Goal: Information Seeking & Learning: Check status

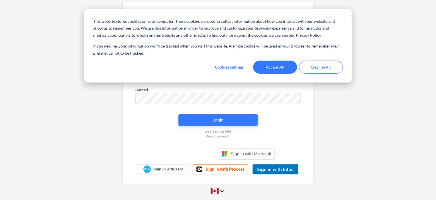
type input "[EMAIL_ADDRESS][DOMAIN_NAME]"
click at [279, 66] on button "Accept All" at bounding box center [275, 67] width 44 height 13
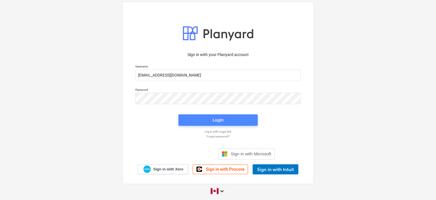
click at [208, 122] on span "Login" at bounding box center [218, 120] width 66 height 7
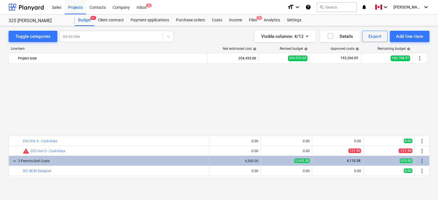
scroll to position [278, 0]
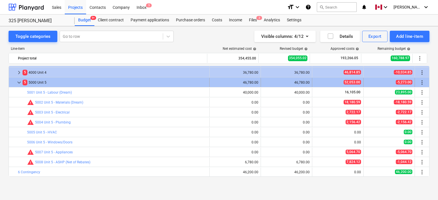
click at [16, 82] on span "keyboard_arrow_down" at bounding box center [19, 82] width 7 height 7
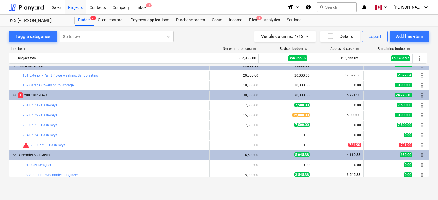
scroll to position [0, 0]
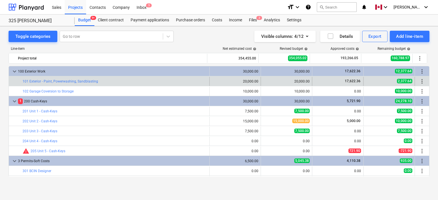
click at [330, 81] on div "17,622.36" at bounding box center [338, 81] width 46 height 5
click at [347, 84] on div "17,622.36" at bounding box center [338, 81] width 46 height 9
click at [335, 83] on div "17,622.36" at bounding box center [338, 81] width 46 height 5
click at [346, 82] on span "17,622.36" at bounding box center [352, 81] width 17 height 4
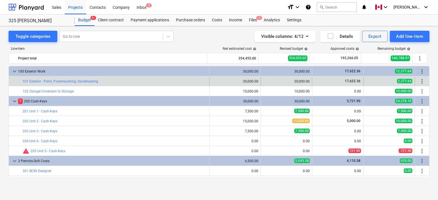
click at [415, 82] on div "more_vert" at bounding box center [422, 81] width 14 height 9
click at [419, 81] on span "more_vert" at bounding box center [422, 81] width 7 height 7
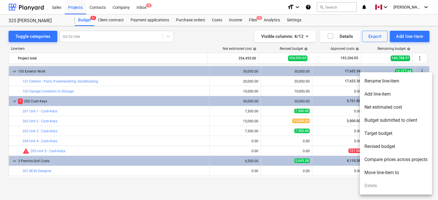
click at [86, 82] on div at bounding box center [219, 100] width 438 height 200
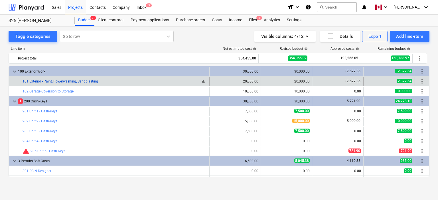
click at [86, 81] on link "101 Exterior - Paint, Powerwashing, Sandblasting" at bounding box center [61, 82] width 76 height 4
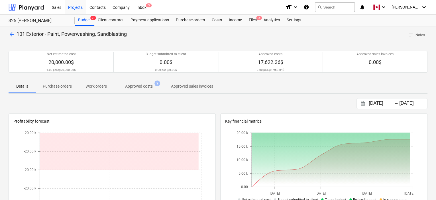
click at [136, 84] on p "Approved costs" at bounding box center [139, 87] width 28 height 6
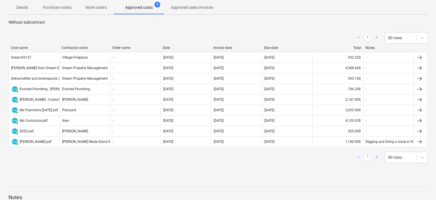
scroll to position [81, 0]
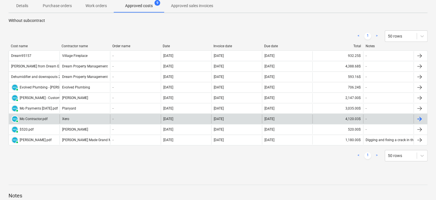
click at [335, 119] on div "4,120.03$" at bounding box center [338, 119] width 51 height 9
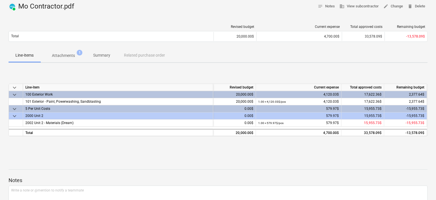
scroll to position [18, 0]
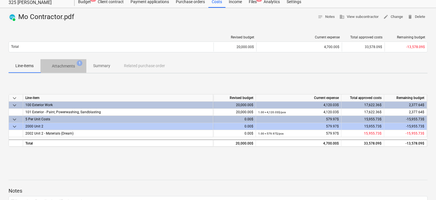
click at [65, 68] on p "Attachments" at bounding box center [63, 66] width 23 height 6
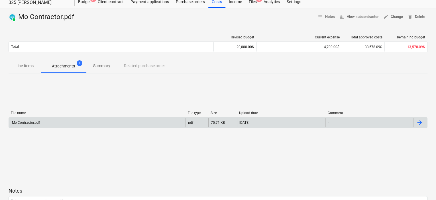
click at [45, 123] on div "Mo Contractor.pdf" at bounding box center [97, 122] width 177 height 9
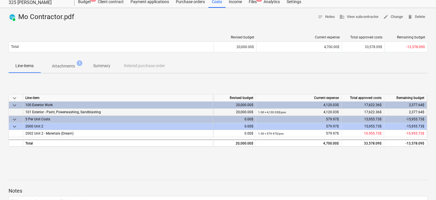
click at [92, 112] on span "101 Exterior - Paint, Powerwashing, Sandblasting" at bounding box center [63, 112] width 76 height 4
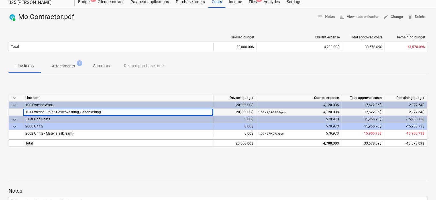
click at [333, 112] on div "1.00 × 4,120.03$ / pcs 4,120.03$" at bounding box center [298, 112] width 81 height 7
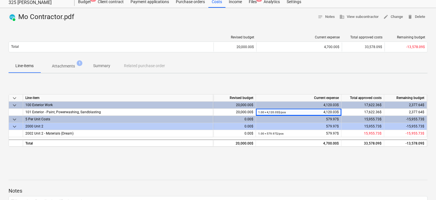
click at [62, 74] on div "PAID Mo Contractor.pdf notes Notes business View subcontractor edit Change dele…" at bounding box center [218, 130] width 436 height 245
click at [62, 72] on button "Attachments 1" at bounding box center [63, 66] width 46 height 14
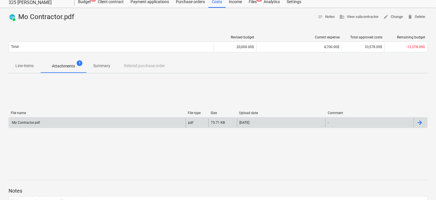
click at [29, 122] on div "Mo Contractor.pdf" at bounding box center [25, 123] width 29 height 4
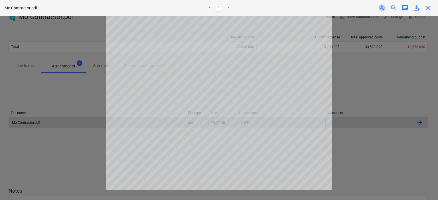
click at [383, 9] on span "zoom_in" at bounding box center [382, 8] width 7 height 7
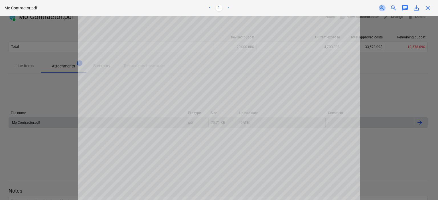
click at [383, 9] on span "zoom_in" at bounding box center [382, 8] width 7 height 7
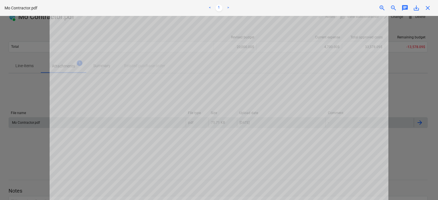
click at [383, 9] on span "zoom_in" at bounding box center [382, 8] width 7 height 7
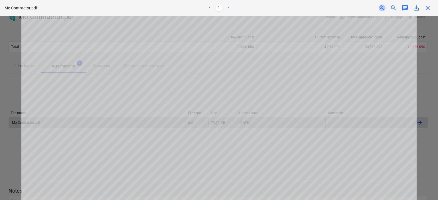
click at [383, 9] on span "zoom_in" at bounding box center [382, 8] width 7 height 7
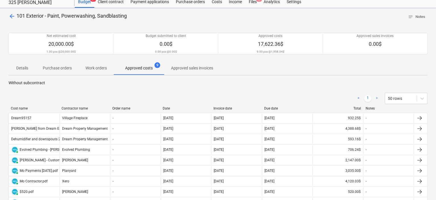
scroll to position [81, 0]
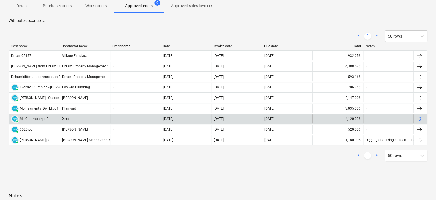
click at [344, 117] on div "4,120.03$" at bounding box center [338, 119] width 51 height 9
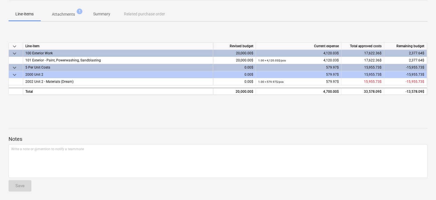
scroll to position [81, 0]
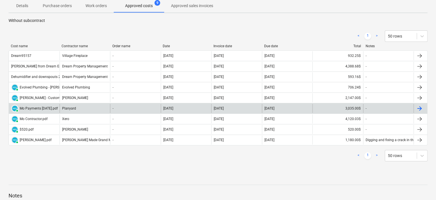
click at [348, 109] on div "3,035.00$" at bounding box center [338, 108] width 51 height 9
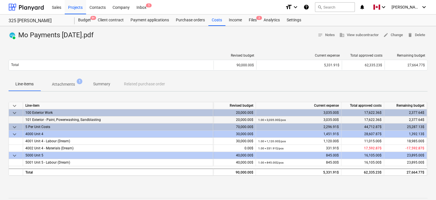
click at [82, 118] on span "101 Exterior - Paint, Powerwashing, Sandblasting" at bounding box center [63, 120] width 76 height 4
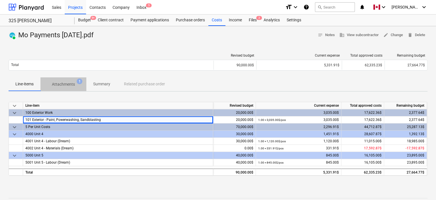
click at [64, 83] on p "Attachments" at bounding box center [63, 85] width 23 height 6
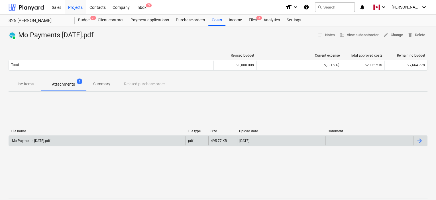
click at [55, 143] on div "Mo Payments [DATE].pdf" at bounding box center [97, 141] width 177 height 9
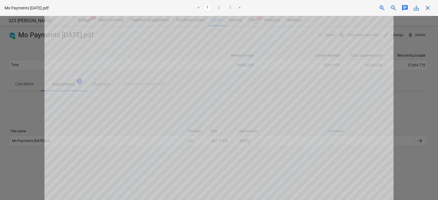
click at [19, 117] on div at bounding box center [219, 108] width 438 height 185
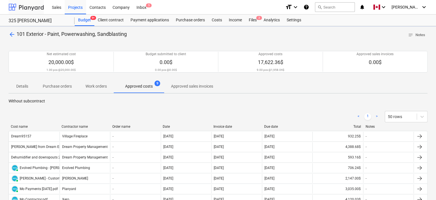
scroll to position [81, 0]
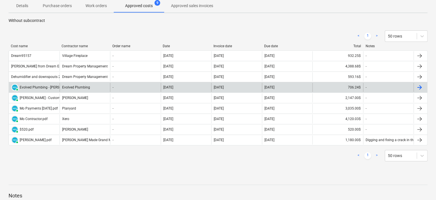
click at [325, 89] on div "706.24$" at bounding box center [338, 87] width 51 height 9
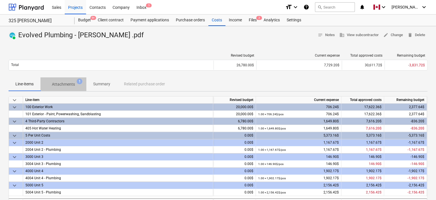
click at [68, 88] on span "Attachments 1" at bounding box center [63, 84] width 46 height 10
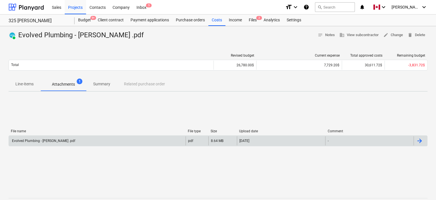
click at [48, 140] on div "Evolved Plumbing - [PERSON_NAME] .pdf" at bounding box center [43, 141] width 64 height 4
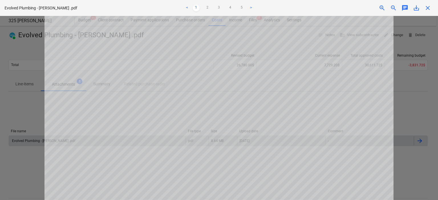
click at [21, 105] on div at bounding box center [219, 108] width 438 height 185
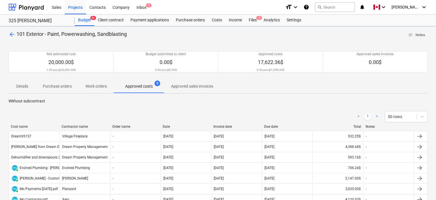
scroll to position [81, 0]
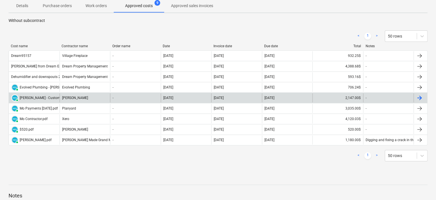
click at [338, 98] on div "2,147.00$" at bounding box center [338, 98] width 51 height 9
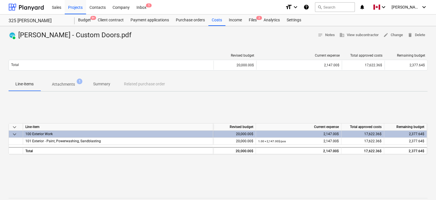
scroll to position [81, 0]
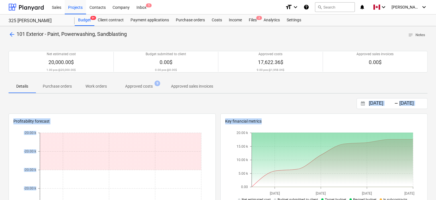
drag, startPoint x: 436, startPoint y: 82, endPoint x: 438, endPoint y: 113, distance: 30.9
click at [436, 113] on html "This website stores cookies on your computer. These cookies are used to collect…" at bounding box center [218, 100] width 436 height 200
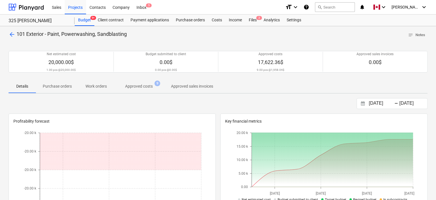
click at [415, 85] on div "Details Purchase orders Work orders Approved costs 9 Approved sales invoices" at bounding box center [218, 87] width 419 height 14
click at [11, 34] on span "arrow_back" at bounding box center [12, 34] width 7 height 7
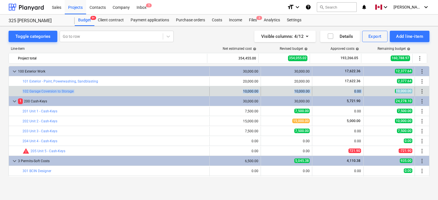
drag, startPoint x: 427, startPoint y: 81, endPoint x: 427, endPoint y: 90, distance: 8.3
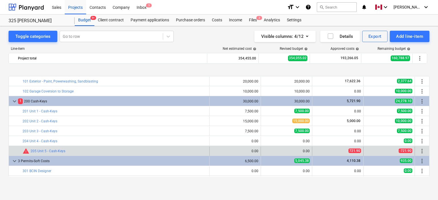
scroll to position [26, 0]
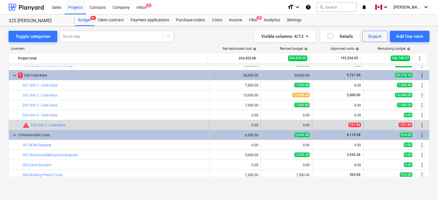
click at [349, 125] on span "721.90" at bounding box center [354, 125] width 13 height 5
click at [46, 126] on link "205 Unit 5 - Cash-Keys" at bounding box center [48, 125] width 35 height 4
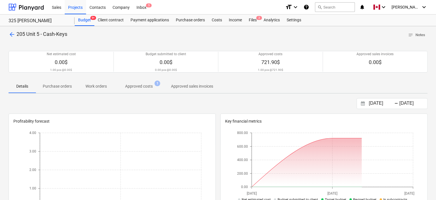
click at [141, 84] on p "Approved costs" at bounding box center [139, 87] width 28 height 6
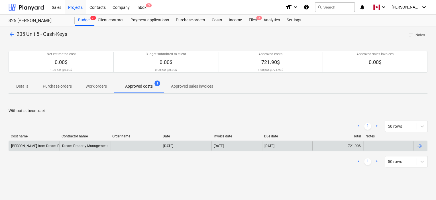
click at [49, 145] on div "[PERSON_NAME] from Dream Enterprise Property Management dated 652024.pdf" at bounding box center [73, 146] width 125 height 4
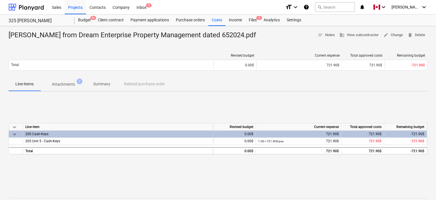
click at [74, 76] on div "Revised budget Current expense Total approved costs Remaining budget Total 0.00…" at bounding box center [218, 63] width 419 height 29
click at [69, 83] on p "Attachments" at bounding box center [63, 85] width 23 height 6
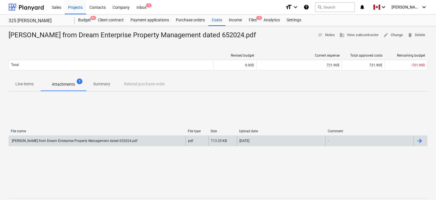
click at [78, 143] on div "[PERSON_NAME] from Dream Enterprise Property Management dated 652024.pdf" at bounding box center [74, 141] width 126 height 4
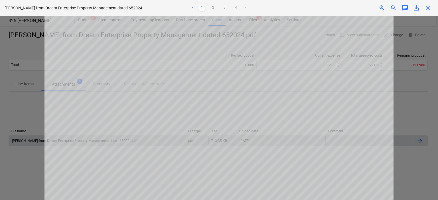
scroll to position [90, 0]
click at [411, 93] on div at bounding box center [219, 108] width 438 height 185
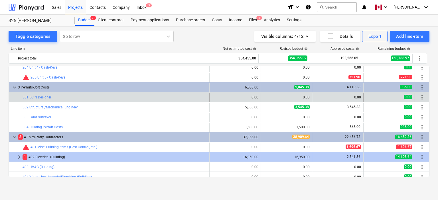
scroll to position [77, 0]
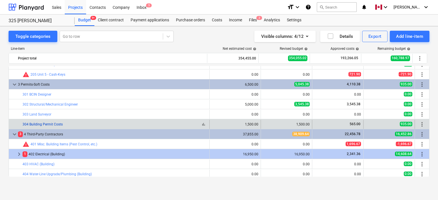
click at [44, 123] on link "304 Building Permit Costs" at bounding box center [43, 125] width 40 height 4
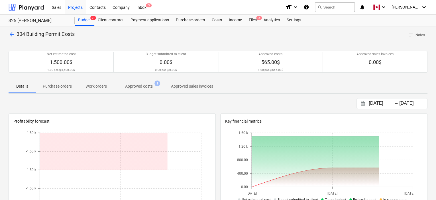
click at [145, 85] on p "Approved costs" at bounding box center [139, 87] width 28 height 6
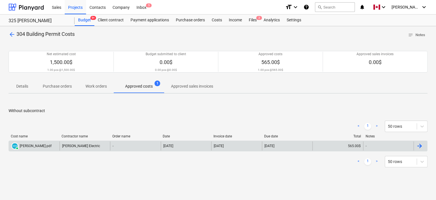
click at [71, 145] on div "[PERSON_NAME] Electric" at bounding box center [85, 146] width 51 height 9
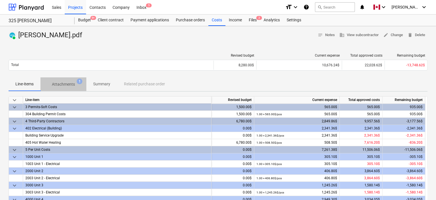
click at [66, 82] on p "Attachments" at bounding box center [63, 85] width 23 height 6
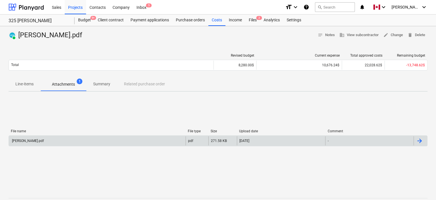
click at [112, 140] on div "[PERSON_NAME].pdf" at bounding box center [97, 141] width 177 height 9
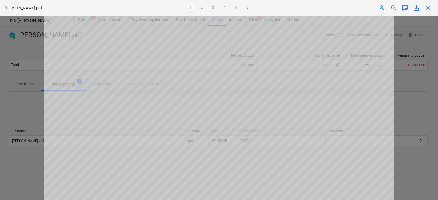
click at [407, 111] on div at bounding box center [219, 108] width 438 height 185
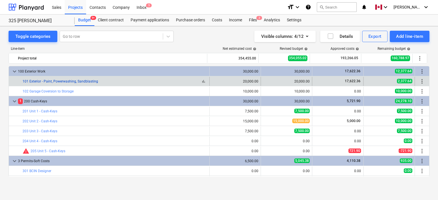
click at [82, 80] on link "101 Exterior - Paint, Powerwashing, Sandblasting" at bounding box center [61, 82] width 76 height 4
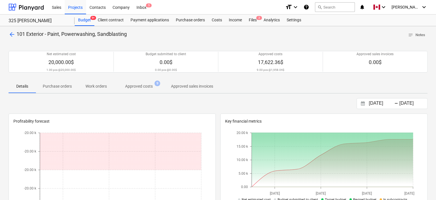
click at [134, 90] on span "Approved costs 9" at bounding box center [139, 86] width 50 height 10
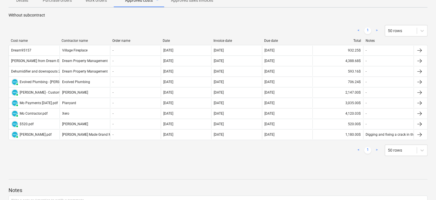
scroll to position [90, 0]
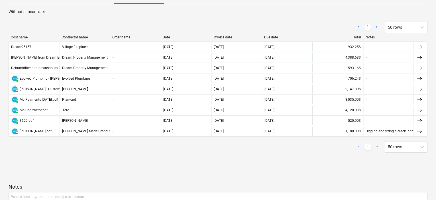
click at [109, 147] on div "< 1 > 50 rows" at bounding box center [218, 146] width 419 height 11
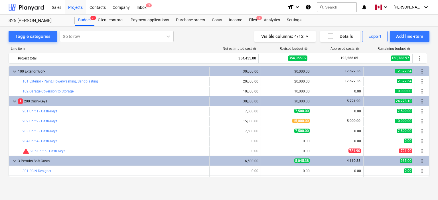
drag, startPoint x: 430, startPoint y: 70, endPoint x: 430, endPoint y: 82, distance: 12.8
click at [430, 82] on div "Toggle categories Go to row Visible columns : 4/12 Details Export Add line-item…" at bounding box center [219, 107] width 438 height 162
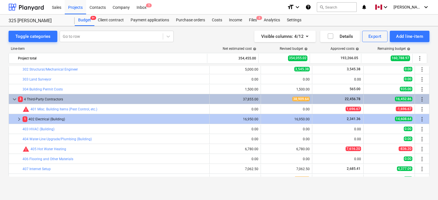
scroll to position [122, 0]
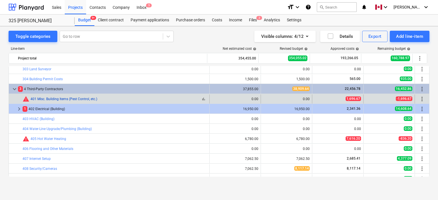
click at [81, 97] on link "401 Misc. Building Items (Pest Control, etc.)" at bounding box center [64, 99] width 67 height 4
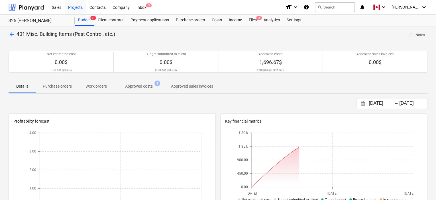
click at [149, 84] on p "Approved costs" at bounding box center [139, 87] width 28 height 6
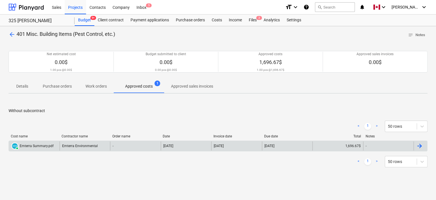
click at [41, 146] on div "Emterra Summary.pdf" at bounding box center [37, 146] width 34 height 4
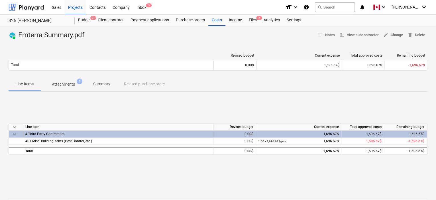
click at [64, 83] on p "Attachments" at bounding box center [63, 85] width 23 height 6
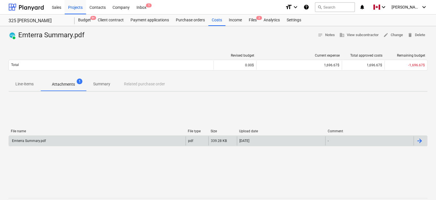
click at [27, 140] on div "Emterra Summary.pdf" at bounding box center [28, 141] width 35 height 4
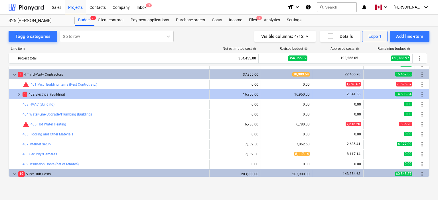
scroll to position [149, 0]
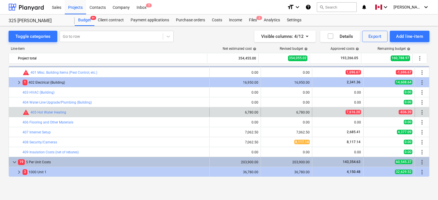
click at [325, 114] on div "7,616.20" at bounding box center [338, 112] width 46 height 5
click at [52, 112] on link "405 Hot Water Heating" at bounding box center [49, 113] width 36 height 4
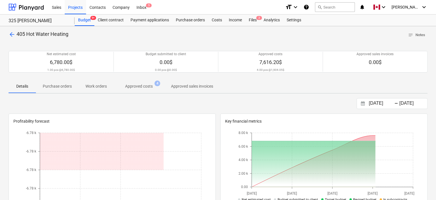
click at [139, 84] on p "Approved costs" at bounding box center [139, 87] width 28 height 6
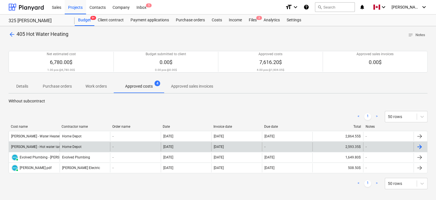
click at [49, 146] on div "[PERSON_NAME] - Hot water tanks - Home Depot - $2,593.35.pdf" at bounding box center [60, 147] width 99 height 4
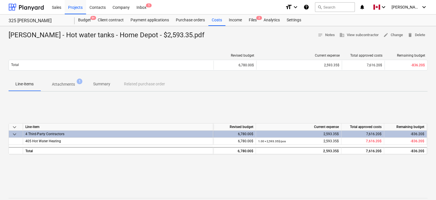
click at [62, 88] on span "Attachments 1" at bounding box center [63, 84] width 46 height 10
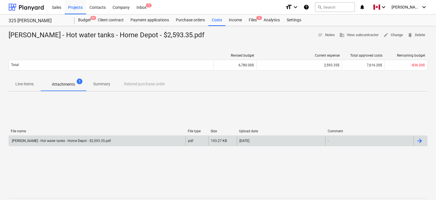
click at [70, 139] on div "[PERSON_NAME] - Hot water tanks - Home Depot - $2,593.35.pdf" at bounding box center [61, 141] width 100 height 4
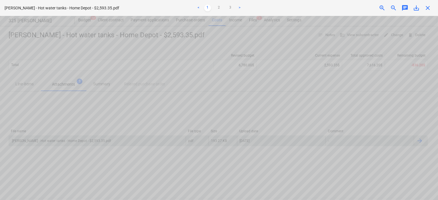
scroll to position [0, 17]
click at [426, 7] on span "close" at bounding box center [427, 8] width 7 height 7
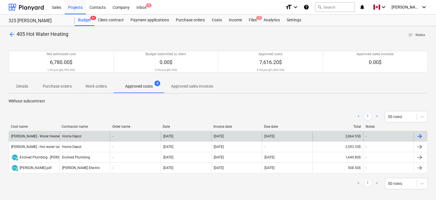
click at [39, 136] on div "[PERSON_NAME] - Water Heaters - $2,864.55.pdf" at bounding box center [48, 137] width 74 height 4
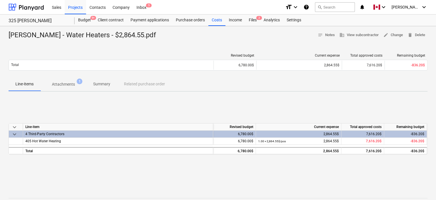
click at [67, 84] on p "Attachments" at bounding box center [63, 85] width 23 height 6
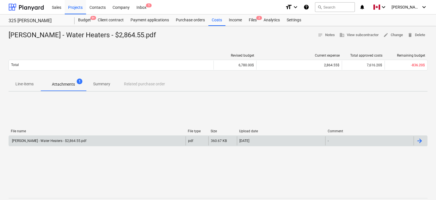
click at [43, 141] on div "[PERSON_NAME] - Water Heaters - $2,864.55.pdf" at bounding box center [48, 141] width 75 height 4
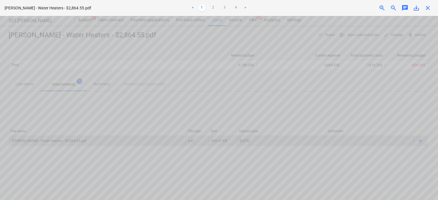
click at [218, 5] on ul "< 1 2 3 4 >" at bounding box center [218, 8] width 143 height 7
click at [213, 6] on link "2" at bounding box center [213, 8] width 7 height 7
click at [226, 7] on link "3" at bounding box center [224, 8] width 7 height 7
click at [239, 8] on link "4" at bounding box center [236, 8] width 7 height 7
click at [428, 7] on span "close" at bounding box center [427, 8] width 7 height 7
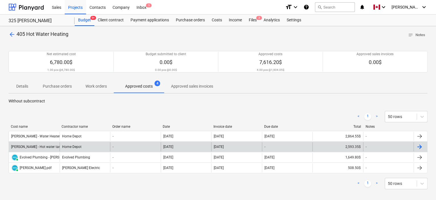
click at [43, 149] on div "[PERSON_NAME] - Hot water tanks - Home Depot - $2,593.35.pdf" at bounding box center [34, 147] width 51 height 9
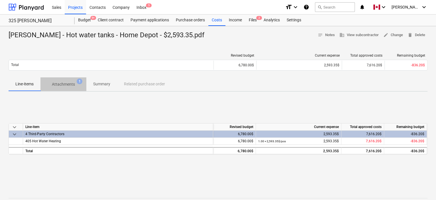
click at [66, 82] on p "Attachments" at bounding box center [63, 85] width 23 height 6
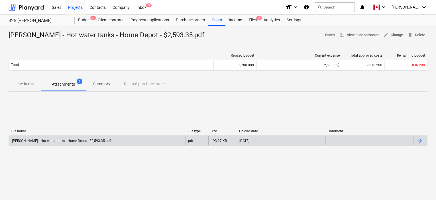
click at [65, 141] on div "[PERSON_NAME] - Hot water tanks - Home Depot - $2,593.35.pdf" at bounding box center [61, 141] width 100 height 4
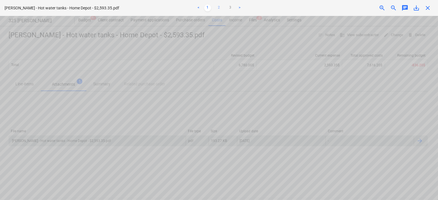
click at [218, 8] on link "2" at bounding box center [219, 8] width 7 height 7
click at [230, 7] on link "3" at bounding box center [230, 8] width 7 height 7
click at [430, 11] on span "close" at bounding box center [427, 8] width 7 height 7
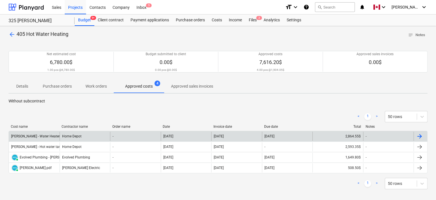
click at [46, 132] on div "[PERSON_NAME] - Water Heaters - $2,864.55.pdf" at bounding box center [34, 136] width 51 height 9
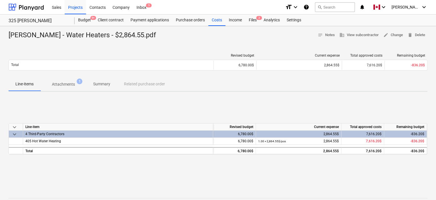
click at [55, 84] on p "Attachments" at bounding box center [63, 85] width 23 height 6
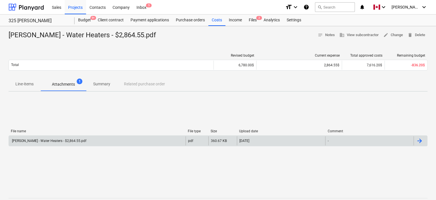
click at [38, 142] on div "[PERSON_NAME] - Water Heaters - $2,864.55.pdf" at bounding box center [48, 141] width 75 height 4
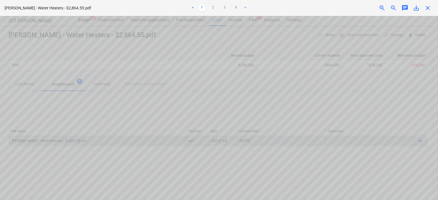
scroll to position [22, 0]
click at [213, 11] on link "2" at bounding box center [213, 8] width 7 height 7
click at [222, 5] on link "3" at bounding box center [224, 8] width 7 height 7
click at [236, 6] on link "4" at bounding box center [236, 8] width 7 height 7
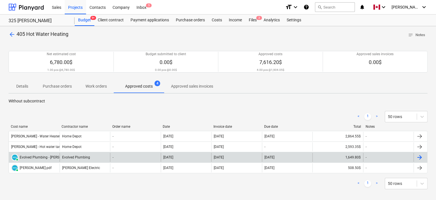
click at [42, 156] on div "Evolved Plumbing - [PERSON_NAME] .pdf" at bounding box center [51, 158] width 63 height 4
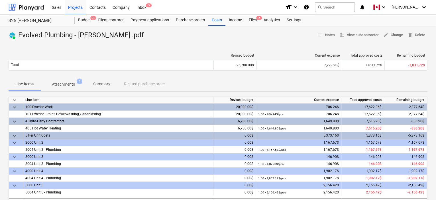
click at [77, 87] on span "Attachments 1" at bounding box center [63, 85] width 32 height 6
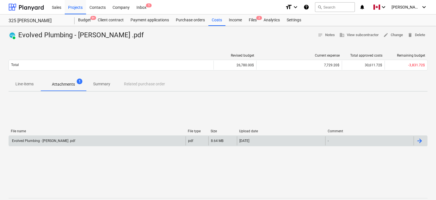
click at [78, 141] on div "Evolved Plumbing - [PERSON_NAME] .pdf" at bounding box center [97, 141] width 177 height 9
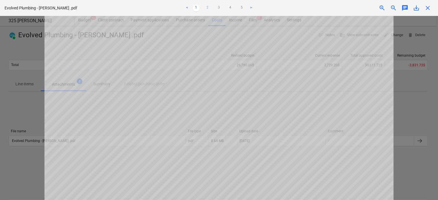
click at [209, 7] on link "2" at bounding box center [207, 8] width 7 height 7
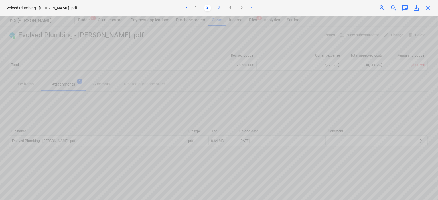
click at [219, 7] on link "3" at bounding box center [219, 8] width 7 height 7
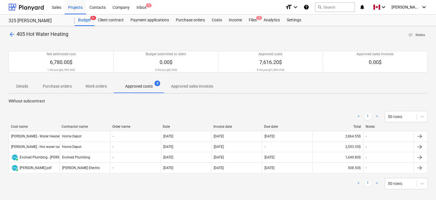
click at [11, 34] on span "arrow_back" at bounding box center [12, 34] width 7 height 7
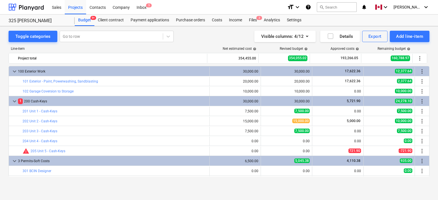
scroll to position [149, 0]
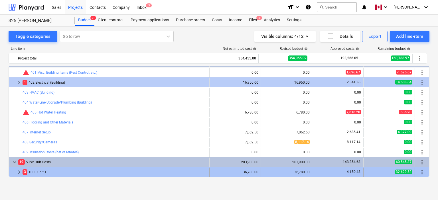
click at [20, 172] on span "keyboard_arrow_right" at bounding box center [19, 172] width 7 height 7
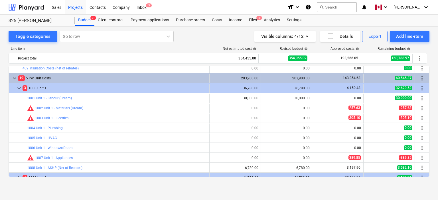
scroll to position [242, 0]
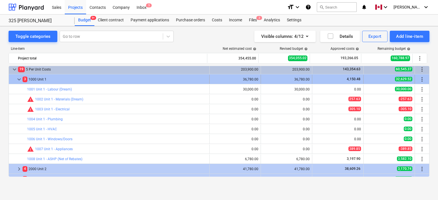
click at [17, 79] on span "keyboard_arrow_down" at bounding box center [19, 79] width 7 height 7
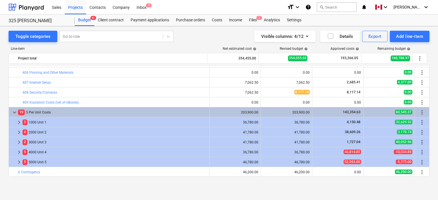
scroll to position [198, 0]
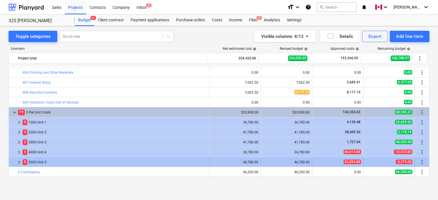
click at [18, 161] on span "keyboard_arrow_right" at bounding box center [19, 162] width 7 height 7
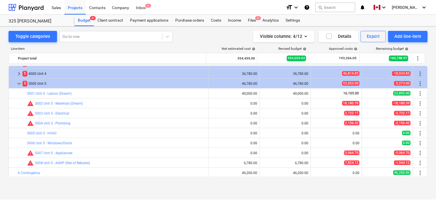
scroll to position [278, 0]
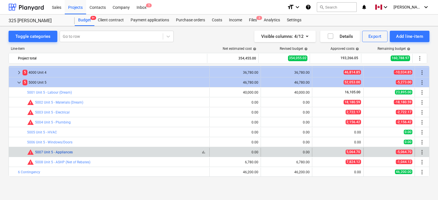
click at [45, 151] on link "5007 Unit 5 - Appliances" at bounding box center [54, 153] width 38 height 4
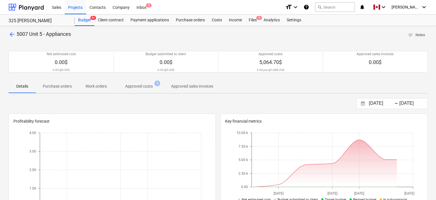
click at [148, 84] on p "Approved costs" at bounding box center [139, 87] width 28 height 6
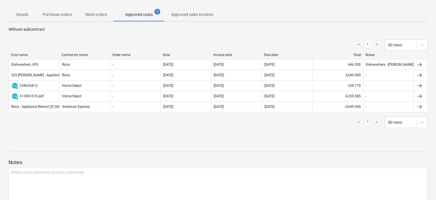
scroll to position [72, 0]
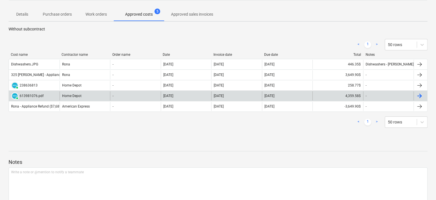
click at [39, 95] on div "613981076.pdf" at bounding box center [32, 96] width 24 height 4
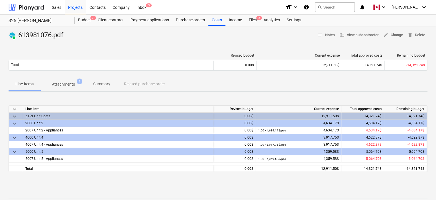
click at [65, 87] on p "Attachments" at bounding box center [63, 85] width 23 height 6
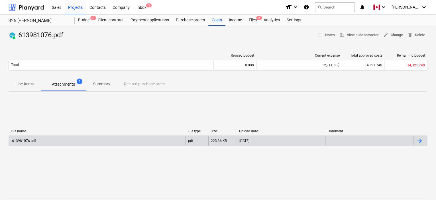
click at [22, 140] on div "613981076.pdf" at bounding box center [23, 141] width 25 height 4
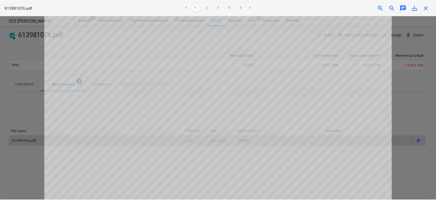
scroll to position [14, 0]
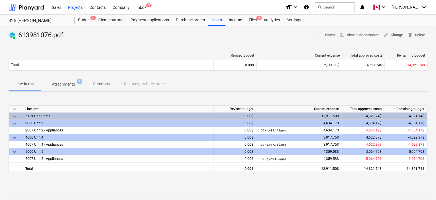
click at [65, 92] on div "PAID 613981076.pdf notes Notes business View subcontractor edit Change delete D…" at bounding box center [218, 148] width 436 height 245
click at [65, 84] on p "Attachments" at bounding box center [63, 85] width 23 height 6
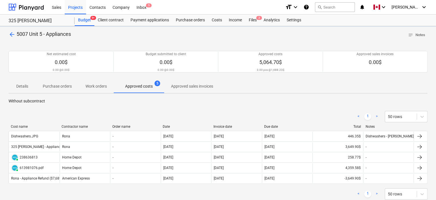
scroll to position [72, 0]
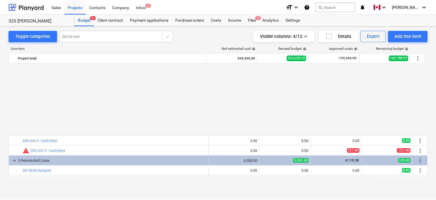
scroll to position [278, 0]
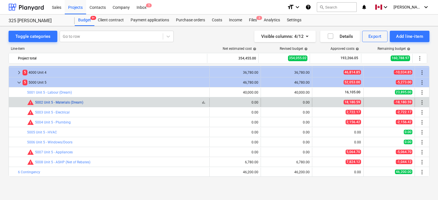
click at [44, 101] on link "5002 Unit 5 - Materials (Dream)" at bounding box center [59, 103] width 48 height 4
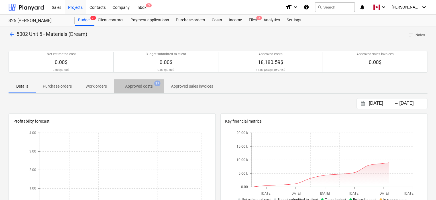
click at [136, 82] on span "Approved costs 17" at bounding box center [139, 86] width 50 height 10
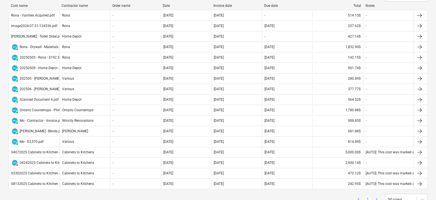
scroll to position [123, 0]
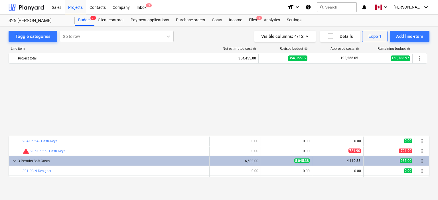
scroll to position [278, 0]
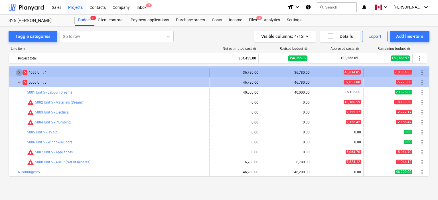
click at [18, 71] on span "keyboard_arrow_right" at bounding box center [19, 72] width 7 height 7
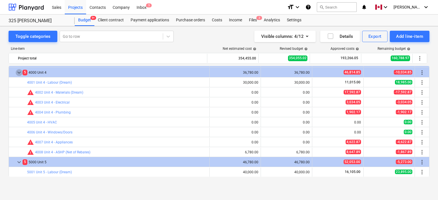
click at [18, 71] on span "keyboard_arrow_down" at bounding box center [19, 72] width 7 height 7
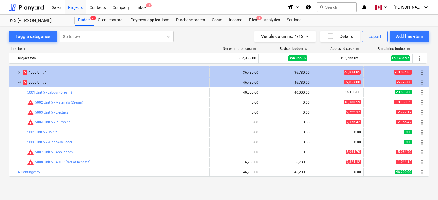
click at [18, 71] on span "keyboard_arrow_right" at bounding box center [19, 72] width 7 height 7
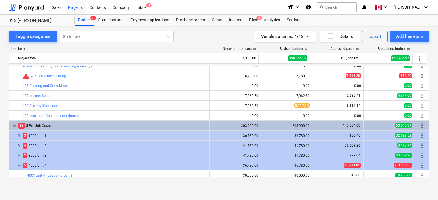
scroll to position [203, 0]
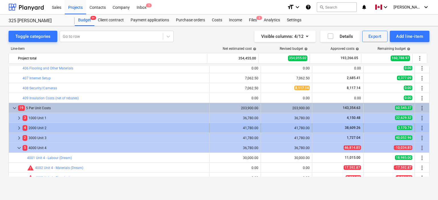
click at [11, 126] on div "keyboard_arrow_right 4 2000 Unit 2" at bounding box center [109, 128] width 201 height 9
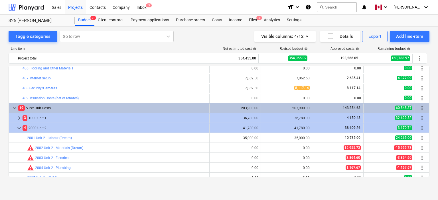
drag, startPoint x: 430, startPoint y: 113, endPoint x: 429, endPoint y: 119, distance: 6.6
click at [429, 119] on div "Toggle categories Go to row Visible columns : 4/12 Details Export Add line-item…" at bounding box center [219, 107] width 438 height 162
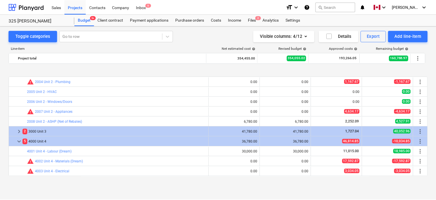
scroll to position [313, 0]
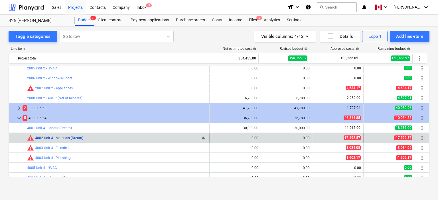
click at [60, 138] on link "4002 Unit 4 - Materials (Dream)" at bounding box center [59, 138] width 48 height 4
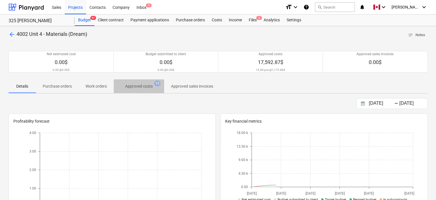
click at [141, 89] on p "Approved costs" at bounding box center [139, 87] width 28 height 6
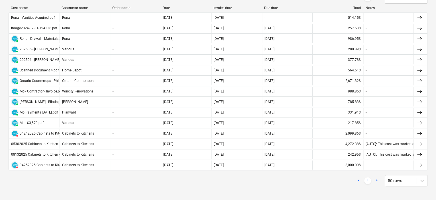
scroll to position [118, 0]
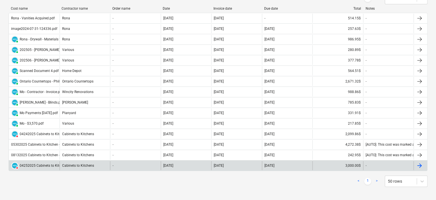
click at [333, 166] on div "3,000.00$" at bounding box center [338, 165] width 51 height 9
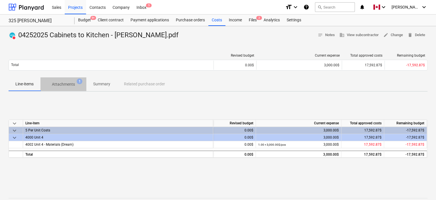
click at [64, 84] on p "Attachments" at bounding box center [63, 85] width 23 height 6
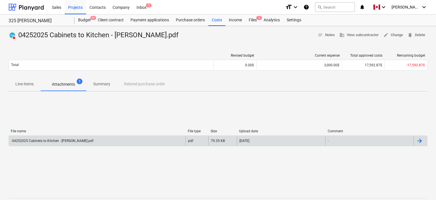
click at [44, 143] on div "04252025 Cabinets to Kitchen - [PERSON_NAME].pdf" at bounding box center [52, 141] width 82 height 4
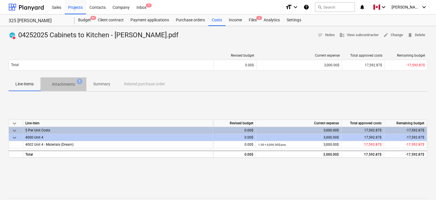
click at [66, 79] on span "Attachments 1" at bounding box center [63, 84] width 46 height 10
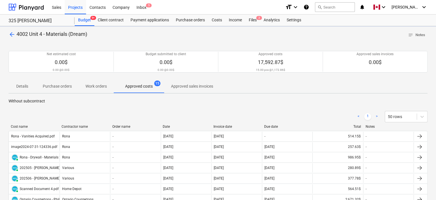
scroll to position [118, 0]
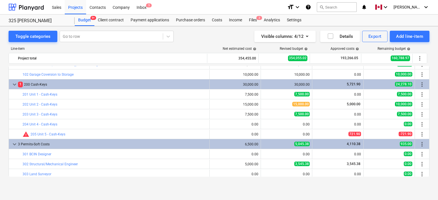
scroll to position [11, 0]
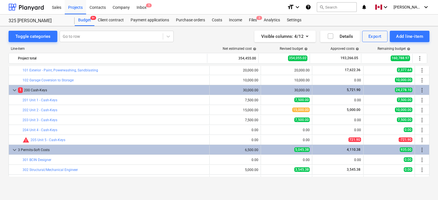
drag, startPoint x: 429, startPoint y: 77, endPoint x: 429, endPoint y: 66, distance: 11.1
click at [429, 66] on div "Toggle categories Go to row Visible columns : 4/12 Details Export Add line-item…" at bounding box center [219, 107] width 438 height 162
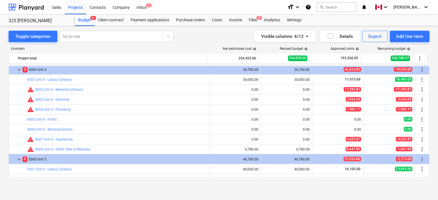
scroll to position [365, 0]
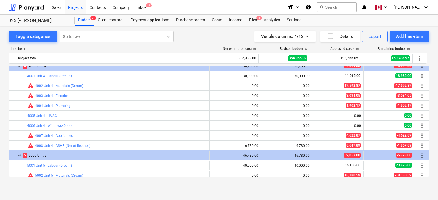
drag, startPoint x: 430, startPoint y: 143, endPoint x: 435, endPoint y: 130, distance: 14.2
click at [435, 130] on div "Toggle categories Go to row Visible columns : 4/12 Details Export Add line-item…" at bounding box center [219, 107] width 438 height 162
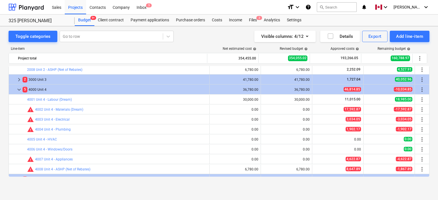
scroll to position [244, 0]
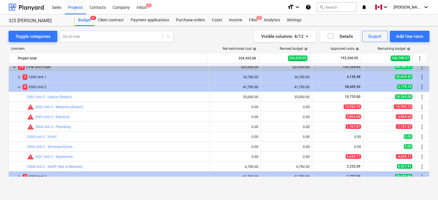
click at [431, 71] on div "Toggle categories Go to row Visible columns : 4/12 Details Export Add line-item…" at bounding box center [219, 107] width 438 height 162
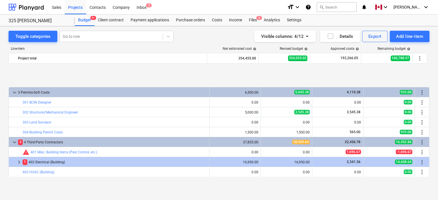
scroll to position [110, 0]
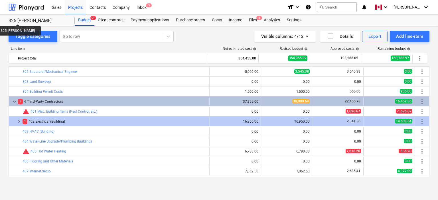
click at [10, 19] on div "325 [PERSON_NAME]" at bounding box center [38, 21] width 59 height 6
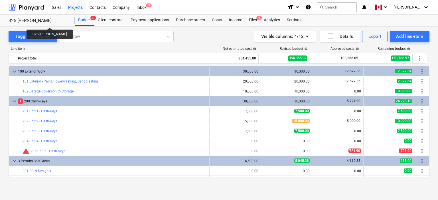
scroll to position [110, 0]
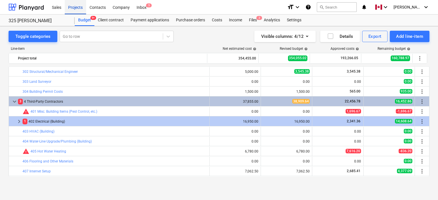
click at [76, 9] on div "Projects" at bounding box center [75, 7] width 21 height 15
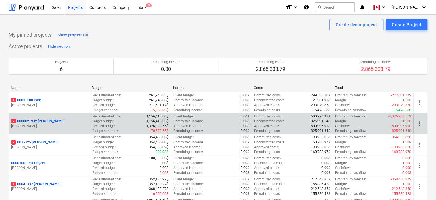
click at [38, 121] on p "7 000002 - 932 [PERSON_NAME]" at bounding box center [37, 121] width 53 height 5
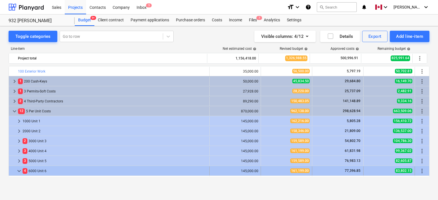
click at [333, 169] on div "77,396.85" at bounding box center [338, 171] width 46 height 5
click at [350, 169] on span "77,396.85" at bounding box center [352, 171] width 17 height 4
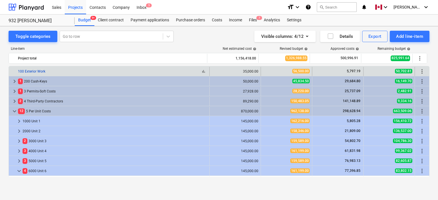
click at [37, 71] on link "100 Exterior Work" at bounding box center [31, 72] width 27 height 4
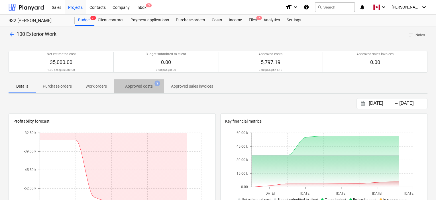
click at [154, 86] on span "Approved costs 9" at bounding box center [139, 87] width 37 height 6
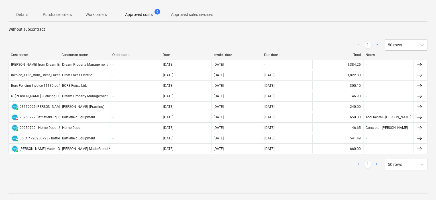
scroll to position [71, 0]
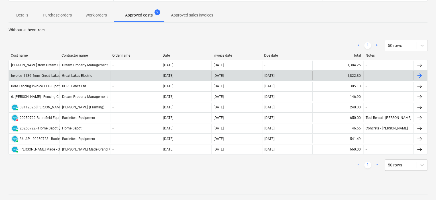
click at [346, 74] on div "1,822.80" at bounding box center [338, 75] width 51 height 9
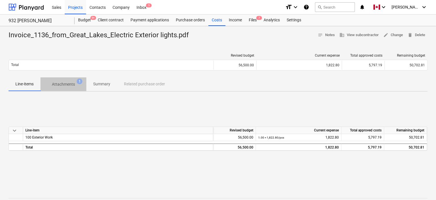
click at [71, 84] on p "Attachments" at bounding box center [63, 85] width 23 height 6
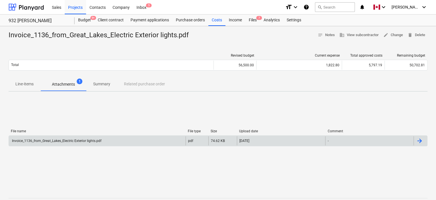
click at [71, 141] on div "Invoice_1136_from_Great_Lakes_Electric Exterior lights.pdf" at bounding box center [56, 141] width 90 height 4
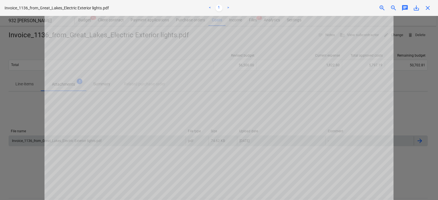
click at [368, 86] on div at bounding box center [219, 108] width 438 height 185
click at [427, 151] on div at bounding box center [219, 108] width 438 height 185
click at [0, 95] on div at bounding box center [219, 108] width 438 height 185
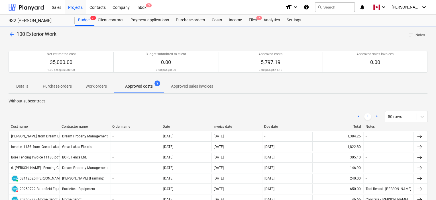
scroll to position [71, 0]
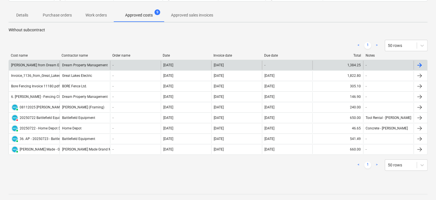
click at [46, 64] on div "[PERSON_NAME] from Dream Enterprise Property Management dated 872024 (1).pdf" at bounding box center [76, 65] width 131 height 4
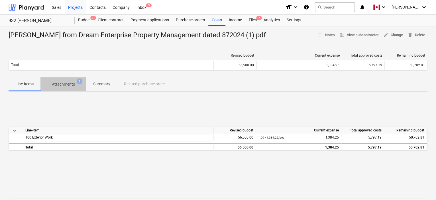
click at [70, 84] on p "Attachments" at bounding box center [63, 85] width 23 height 6
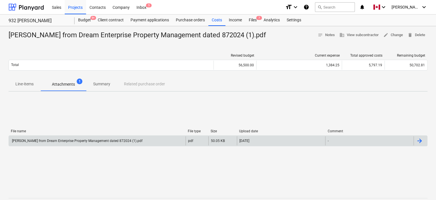
click at [148, 143] on div "[PERSON_NAME] from Dream Enterprise Property Management dated 872024 (1).pdf" at bounding box center [97, 141] width 177 height 9
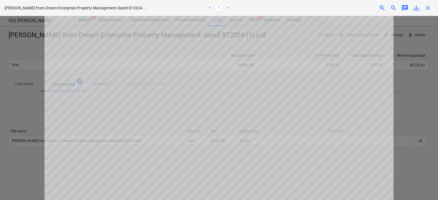
click at [7, 64] on div at bounding box center [219, 108] width 438 height 185
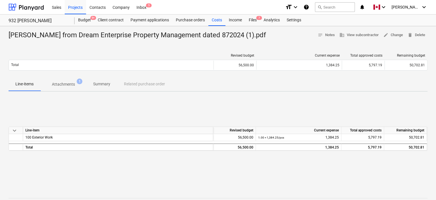
scroll to position [71, 0]
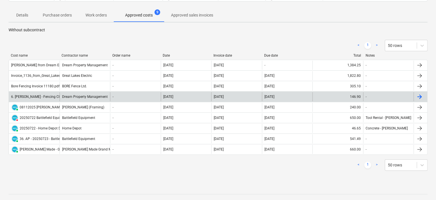
click at [46, 96] on div "6. [PERSON_NAME] - Fencing Cleanup - $146.90.pdf" at bounding box center [51, 97] width 80 height 4
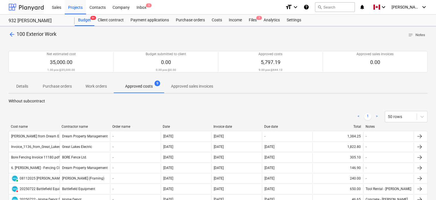
scroll to position [71, 0]
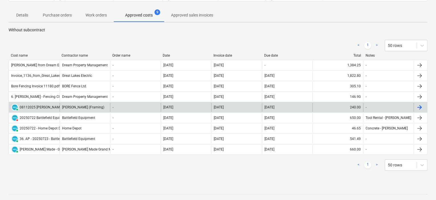
click at [44, 106] on div "08112025 [PERSON_NAME].pdf" at bounding box center [44, 108] width 49 height 4
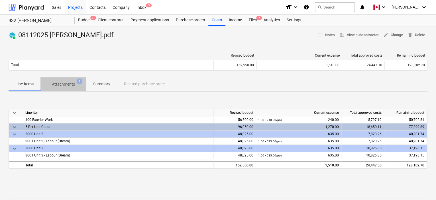
click at [64, 84] on p "Attachments" at bounding box center [63, 85] width 23 height 6
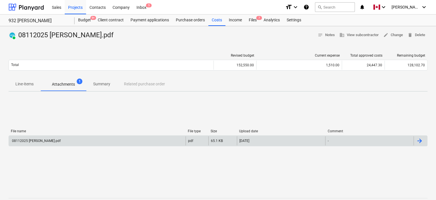
click at [53, 141] on div "08112025 [PERSON_NAME].pdf" at bounding box center [36, 141] width 50 height 4
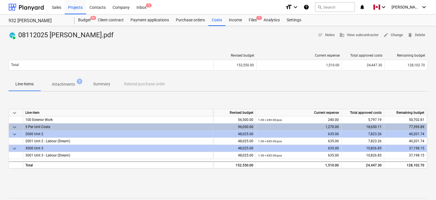
scroll to position [71, 0]
